Goal: Task Accomplishment & Management: Manage account settings

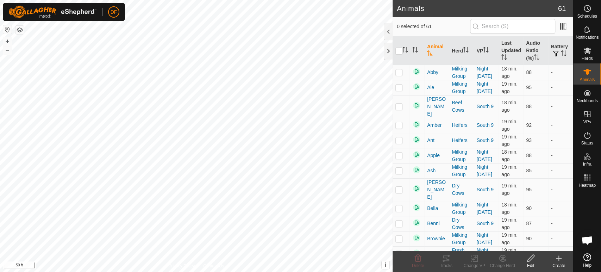
scroll to position [5983, 0]
click at [8, 52] on button "–" at bounding box center [7, 50] width 8 height 8
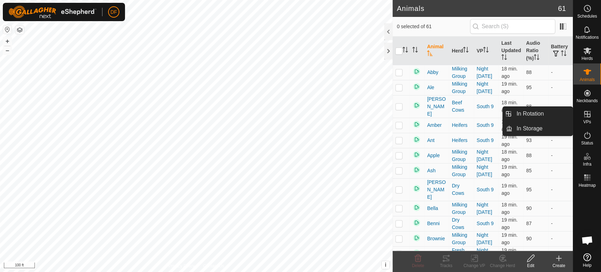
click at [587, 111] on icon at bounding box center [587, 114] width 8 height 8
click at [557, 118] on link "In Rotation" at bounding box center [542, 114] width 60 height 14
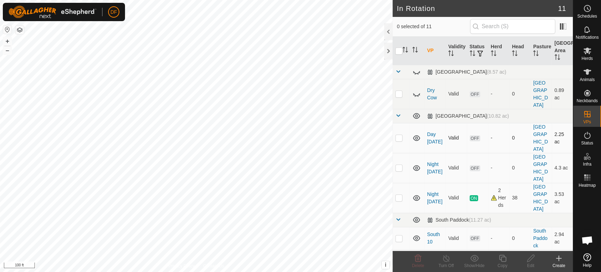
click at [400, 135] on p-checkbox at bounding box center [398, 138] width 7 height 6
checkbox input "true"
click at [398, 165] on p-checkbox at bounding box center [398, 168] width 7 height 6
checkbox input "true"
click at [419, 259] on icon at bounding box center [417, 258] width 8 height 8
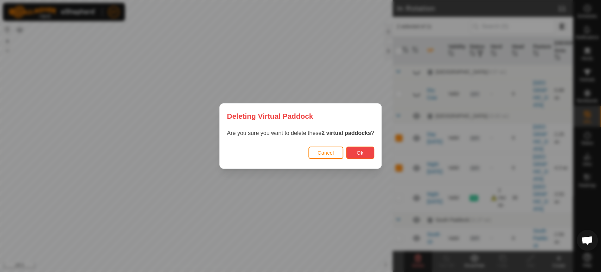
click at [361, 156] on button "Ok" at bounding box center [360, 152] width 28 height 12
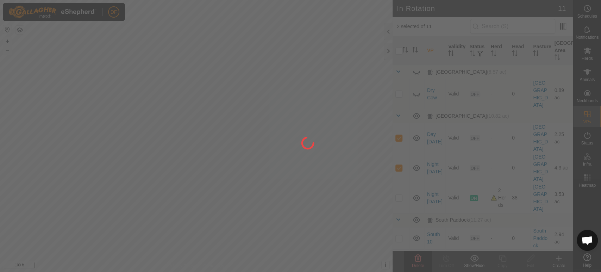
checkbox input "false"
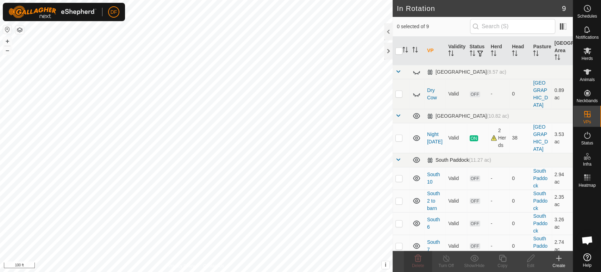
click at [398, 157] on span at bounding box center [398, 160] width 6 height 6
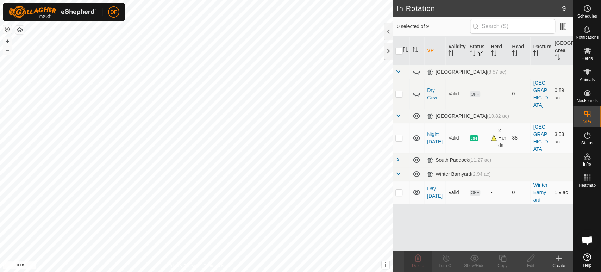
click at [399, 189] on p-checkbox at bounding box center [398, 192] width 7 height 6
checkbox input "true"
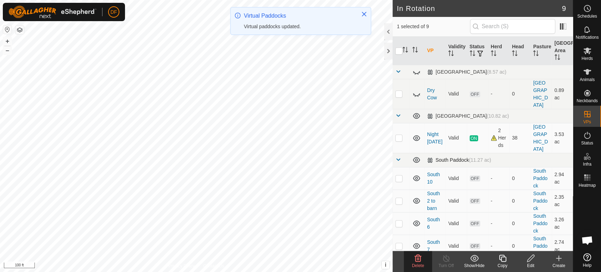
click at [398, 157] on span at bounding box center [398, 160] width 6 height 6
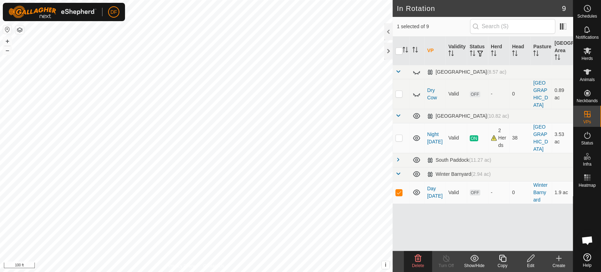
click at [416, 259] on icon at bounding box center [417, 258] width 8 height 8
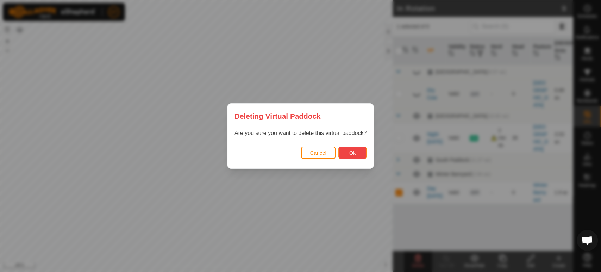
click at [351, 156] on button "Ok" at bounding box center [352, 152] width 28 height 12
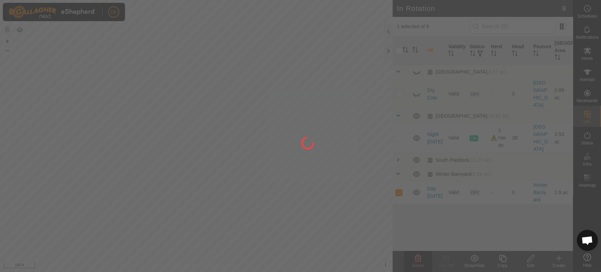
checkbox input "false"
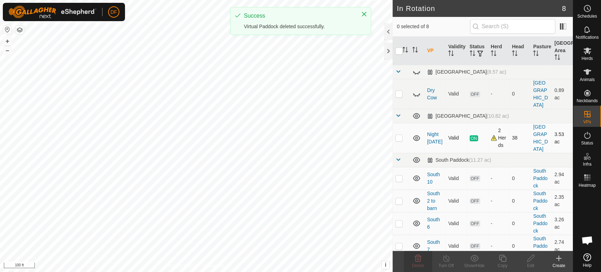
click at [399, 135] on p-checkbox at bounding box center [398, 138] width 7 height 6
checkbox input "true"
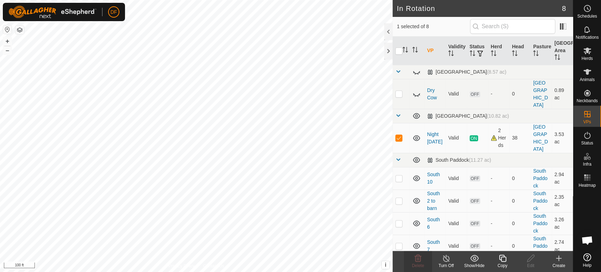
click at [502, 263] on div "Copy" at bounding box center [502, 265] width 28 height 6
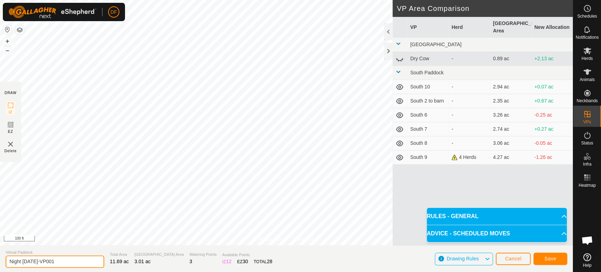
drag, startPoint x: 54, startPoint y: 258, endPoint x: 0, endPoint y: 255, distance: 53.9
click at [0, 255] on section "Virtual Paddock Night [DATE]-VP001 Total Area 11.69 ac Grazing Area 3.01 ac Wat…" at bounding box center [286, 258] width 572 height 27
type input "Day [DATE]"
click at [545, 261] on button "Save" at bounding box center [550, 258] width 34 height 12
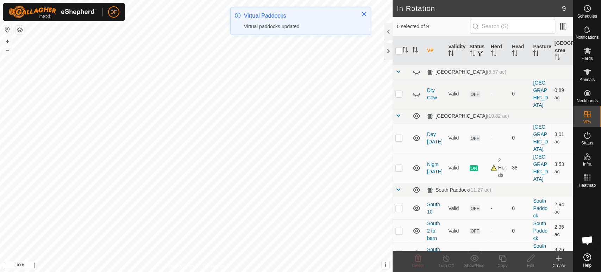
click at [400, 135] on p-checkbox at bounding box center [398, 138] width 7 height 6
checkbox input "true"
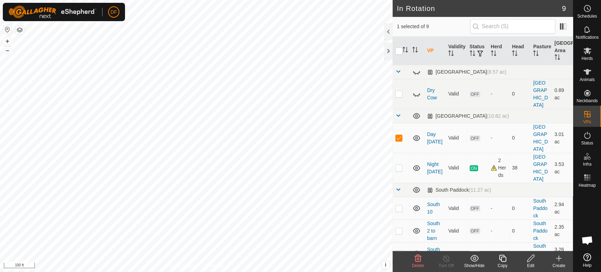
click at [498, 266] on div "Copy" at bounding box center [502, 265] width 28 height 6
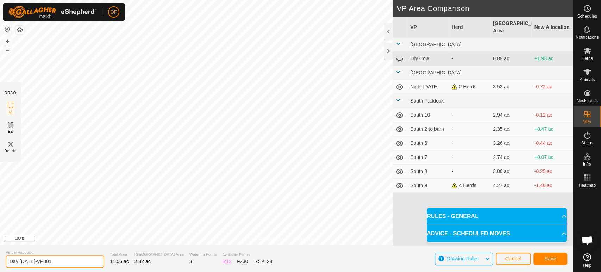
drag, startPoint x: 56, startPoint y: 261, endPoint x: 31, endPoint y: 259, distance: 25.8
click at [31, 259] on input "Day [DATE]-VP001" at bounding box center [55, 261] width 99 height 12
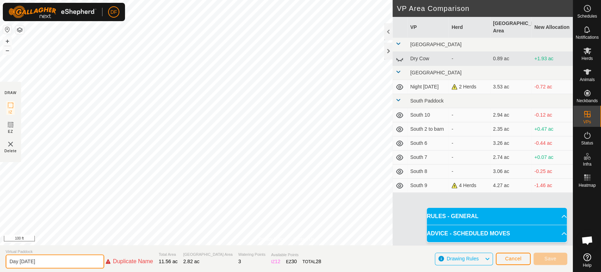
click at [18, 263] on input "Day [DATE]" at bounding box center [55, 261] width 99 height 14
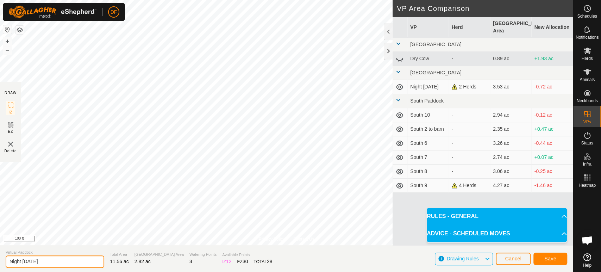
type input "Night [DATE]"
click at [542, 261] on button "Save" at bounding box center [550, 258] width 34 height 12
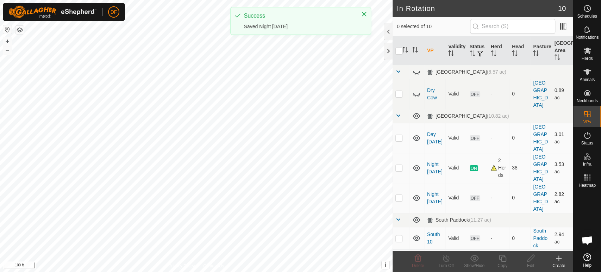
click at [400, 195] on p-checkbox at bounding box center [398, 198] width 7 height 6
checkbox input "true"
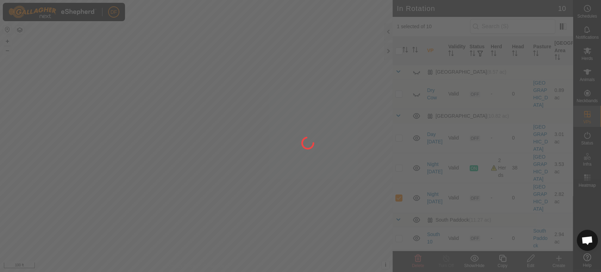
click at [499, 258] on div at bounding box center [300, 136] width 601 height 272
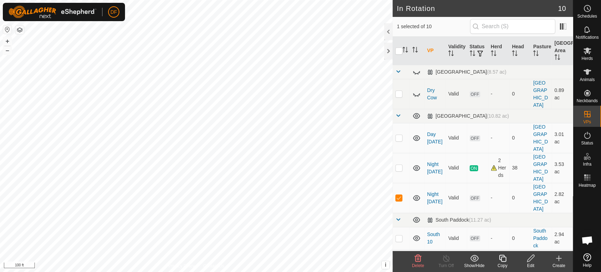
click at [504, 258] on icon at bounding box center [502, 258] width 9 height 8
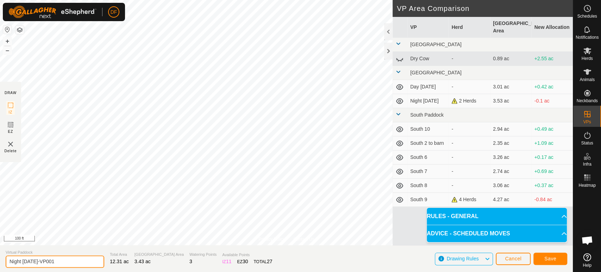
click at [55, 257] on input "Night [DATE]-VP001" at bounding box center [55, 261] width 99 height 12
type input "Day [DATE]"
click at [544, 260] on span "Save" at bounding box center [550, 258] width 12 height 6
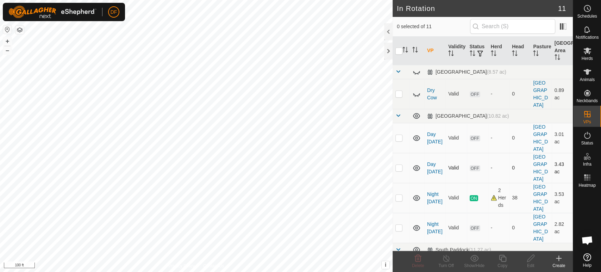
click at [399, 165] on p-checkbox at bounding box center [398, 168] width 7 height 6
checkbox input "true"
click at [501, 261] on icon at bounding box center [502, 257] width 7 height 7
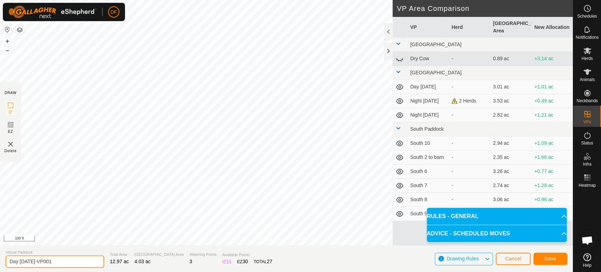
drag, startPoint x: 18, startPoint y: 261, endPoint x: 4, endPoint y: 260, distance: 14.8
click at [4, 260] on section "Virtual Paddock Day [DATE]-VP001 Total Area 12.97 ac Grazing Area 4.03 ac Water…" at bounding box center [286, 258] width 572 height 27
click at [61, 263] on input "Night [DATE]-VP001" at bounding box center [55, 261] width 99 height 12
type input "Night [DATE]"
click at [546, 262] on button "Save" at bounding box center [550, 258] width 34 height 12
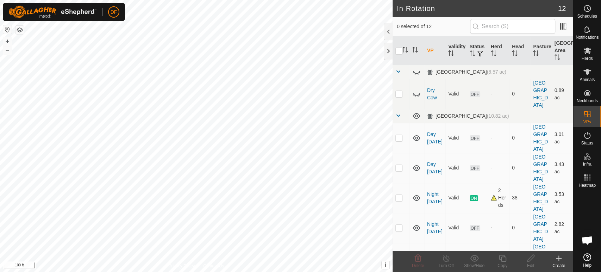
click at [397, 254] on p-checkbox at bounding box center [398, 257] width 7 height 6
checkbox input "true"
click at [499, 258] on icon at bounding box center [502, 257] width 7 height 7
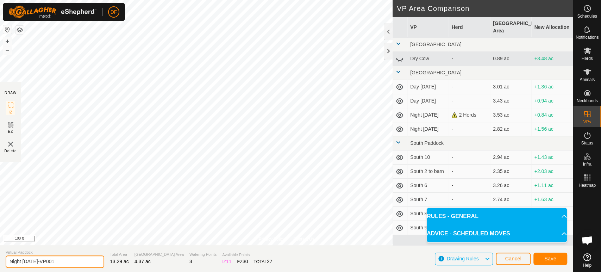
drag, startPoint x: 23, startPoint y: 263, endPoint x: 0, endPoint y: 261, distance: 22.6
click at [0, 261] on section "Virtual Paddock Night [DATE]-VP001 Total Area 13.29 ac Grazing Area 4.37 ac Wat…" at bounding box center [286, 258] width 572 height 27
type input "Day [DATE]"
click at [555, 262] on button "Save" at bounding box center [550, 258] width 34 height 12
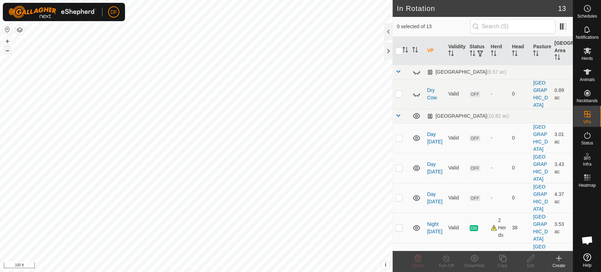
click at [6, 53] on button "–" at bounding box center [7, 50] width 8 height 8
click at [397, 113] on span at bounding box center [398, 116] width 6 height 6
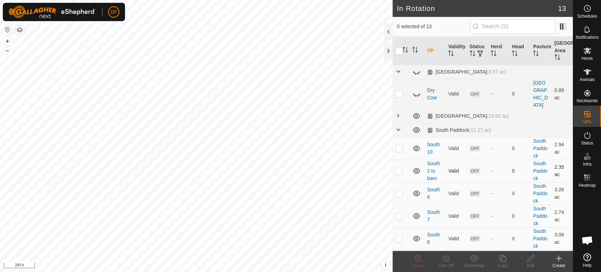
click at [399, 168] on p-checkbox at bounding box center [398, 171] width 7 height 6
checkbox input "true"
click at [528, 264] on div "Edit" at bounding box center [530, 265] width 28 height 6
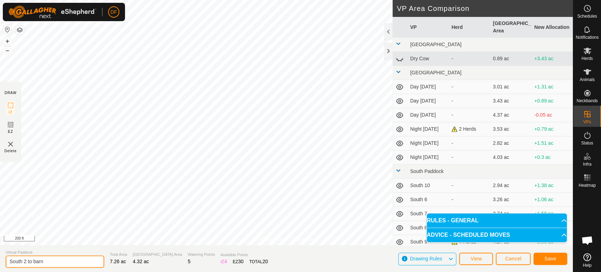
click at [28, 262] on input "South 2 to barn" at bounding box center [55, 261] width 99 height 12
type input "South to barn"
click at [555, 258] on button "Save" at bounding box center [550, 258] width 34 height 12
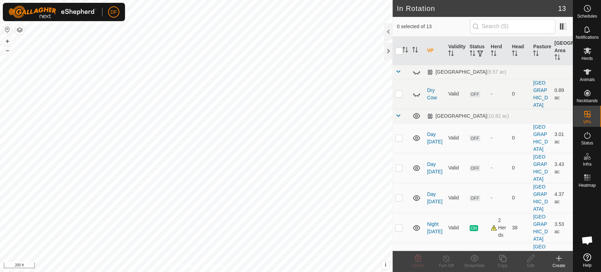
checkbox input "true"
click at [526, 256] on icon at bounding box center [530, 258] width 9 height 8
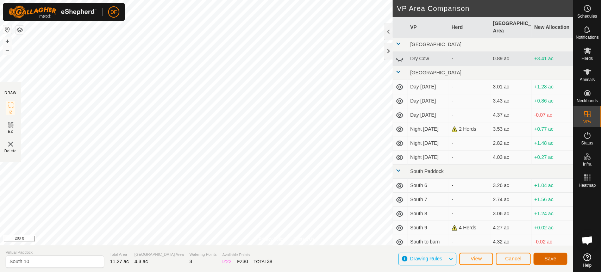
click at [542, 256] on button "Save" at bounding box center [550, 258] width 34 height 12
